Goal: Navigation & Orientation: Find specific page/section

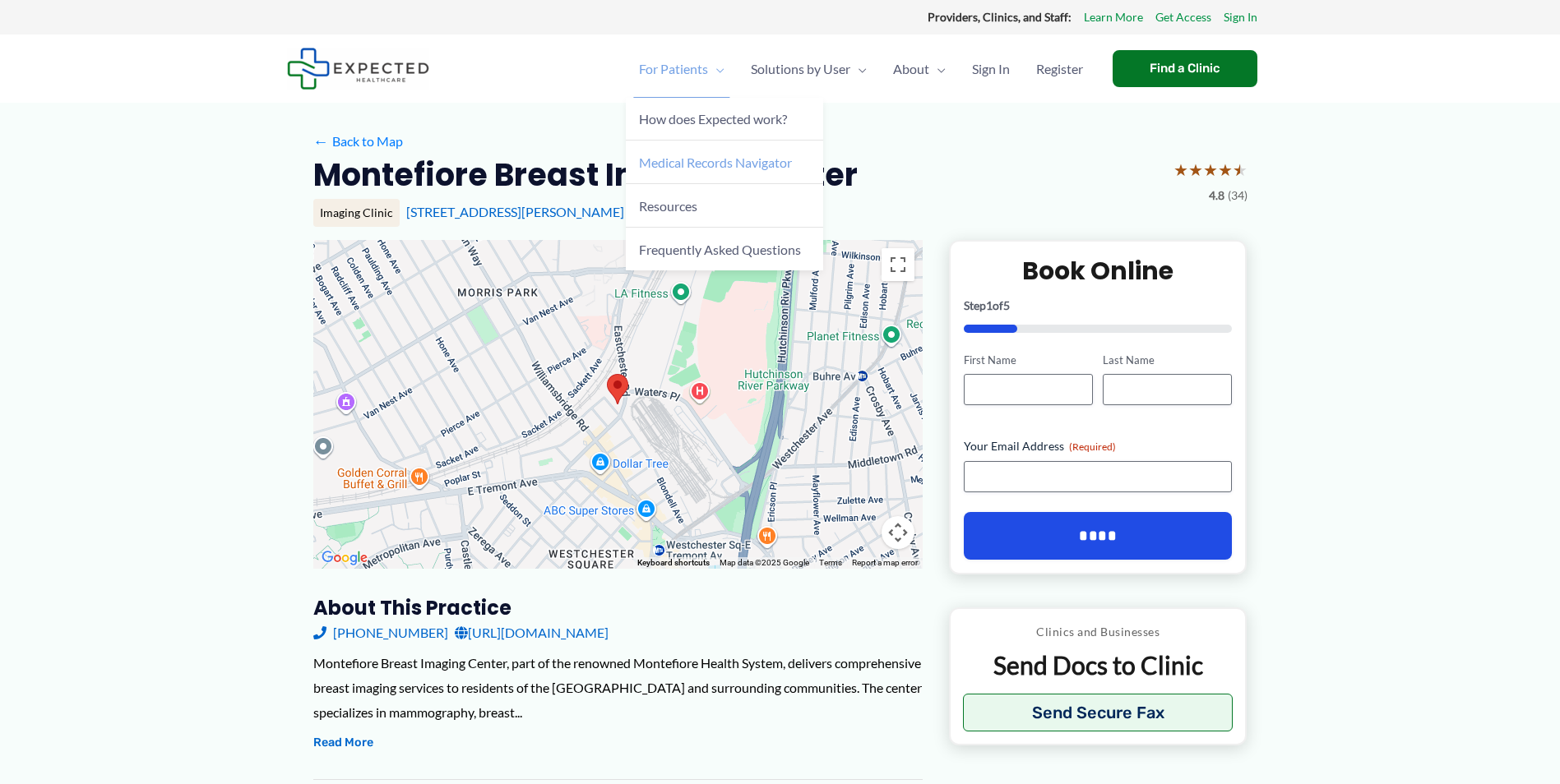
click at [674, 164] on span "Medical Records Navigator" at bounding box center [715, 162] width 153 height 15
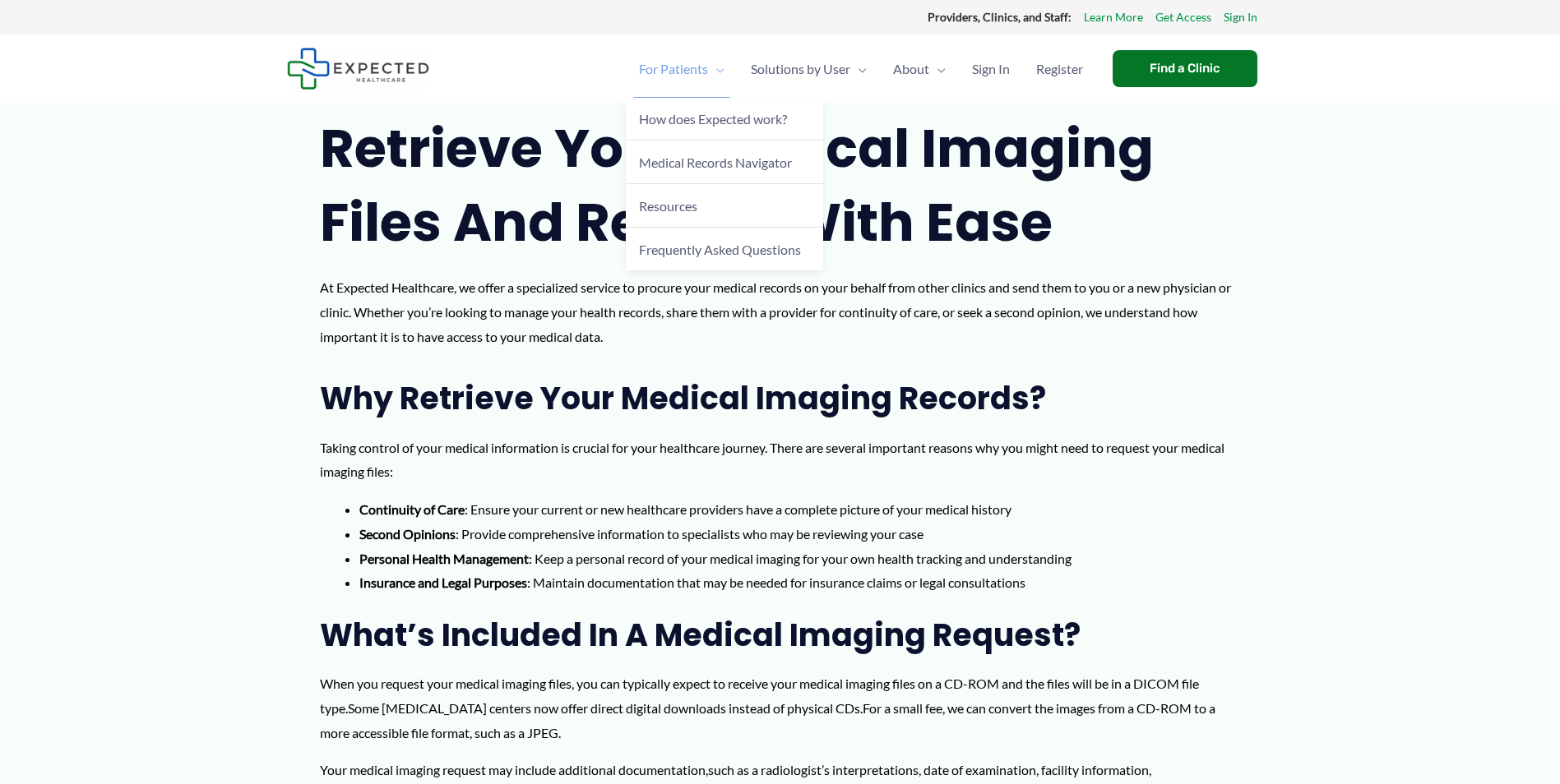
click at [695, 72] on span "For Patients" at bounding box center [673, 69] width 69 height 58
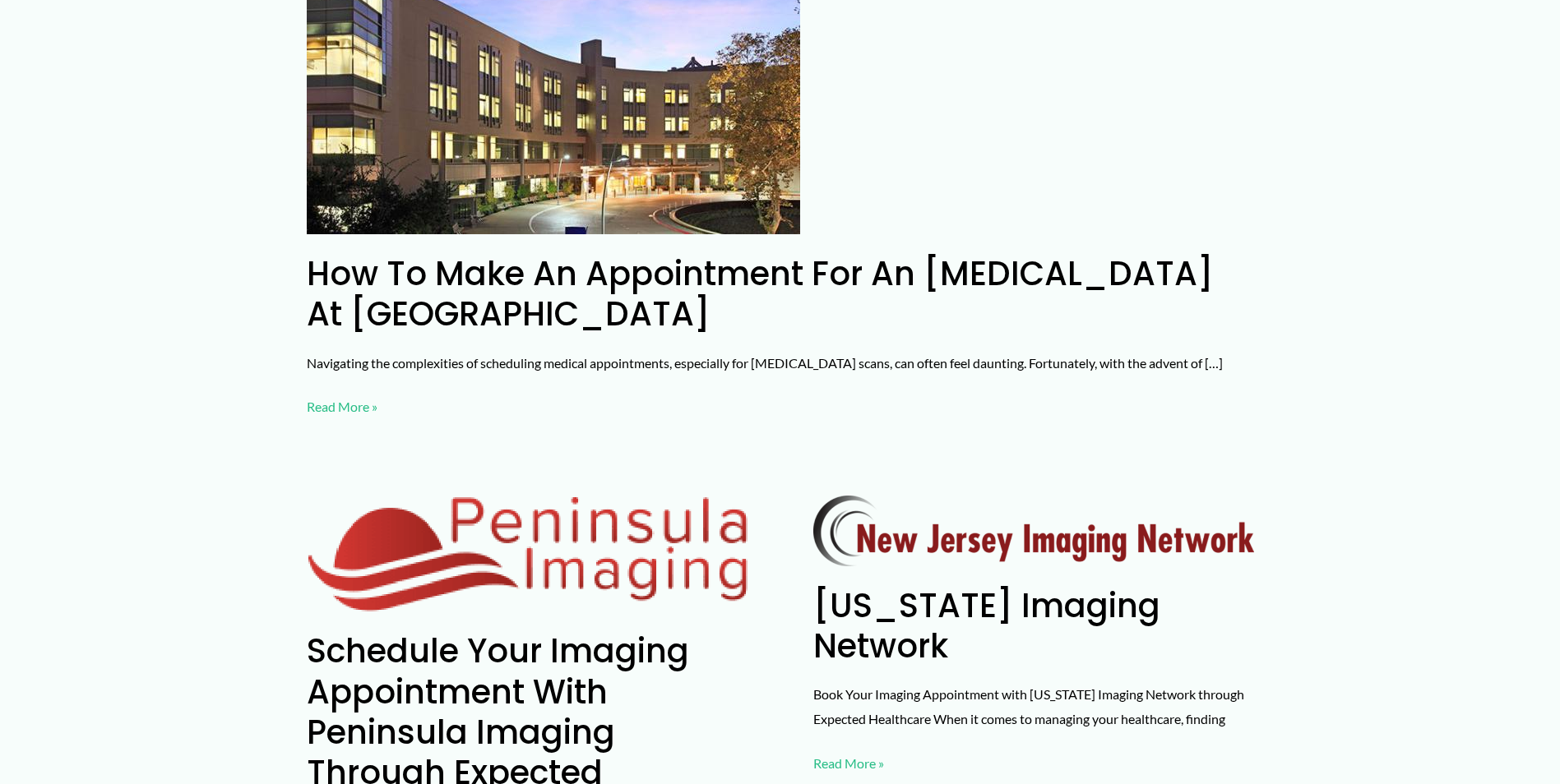
scroll to position [164, 0]
